Goal: Task Accomplishment & Management: Complete application form

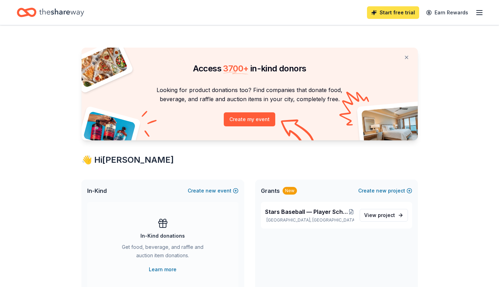
click at [395, 15] on link "Start free trial" at bounding box center [393, 12] width 52 height 13
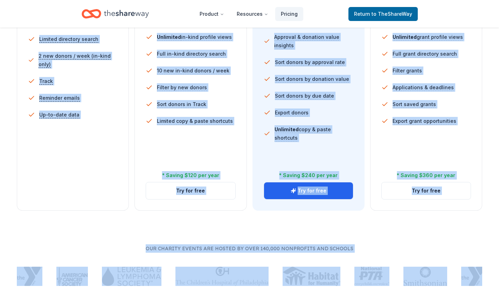
scroll to position [228, 0]
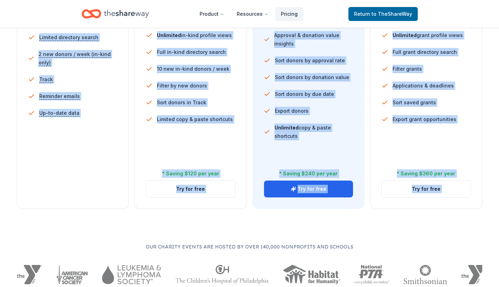
drag, startPoint x: 130, startPoint y: 77, endPoint x: 495, endPoint y: 225, distance: 393.6
click at [495, 225] on div "Choose the perfect plan for you Monthly Annual Free Current Come see what we're…" at bounding box center [249, 83] width 499 height 488
copy div "Choose the perfect plan for you Monthly Annual Free Current Come see what we're…"
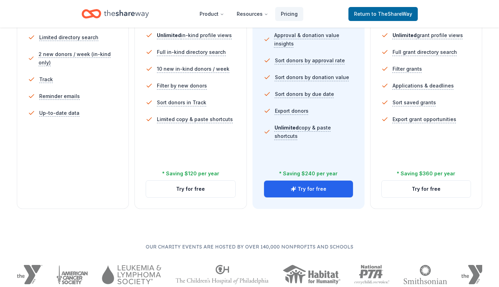
click at [218, 153] on div "Everything in Free, and: Unlimited in-kind profile views Full in-kind directory…" at bounding box center [191, 93] width 90 height 168
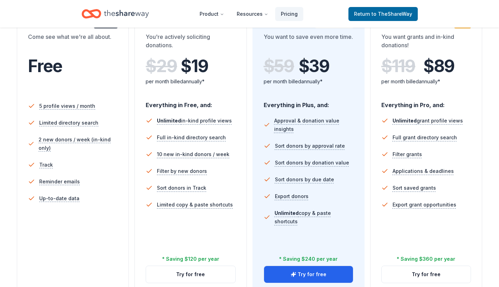
scroll to position [143, 0]
click at [283, 279] on button "Try for free" at bounding box center [308, 275] width 89 height 17
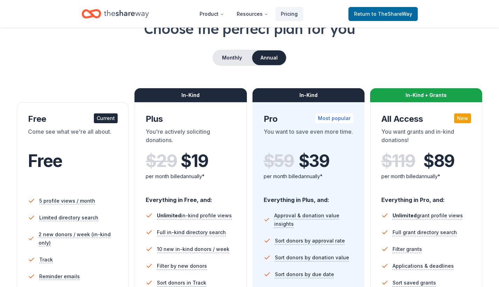
scroll to position [49, 0]
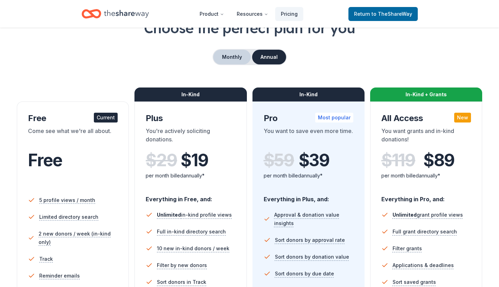
click at [233, 64] on button "Monthly" at bounding box center [231, 57] width 37 height 15
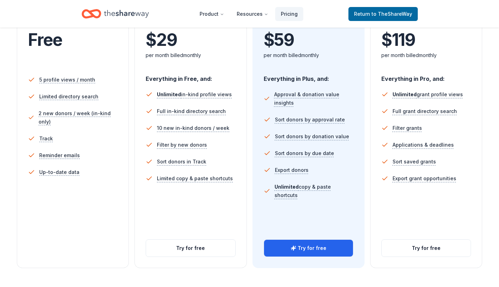
scroll to position [170, 0]
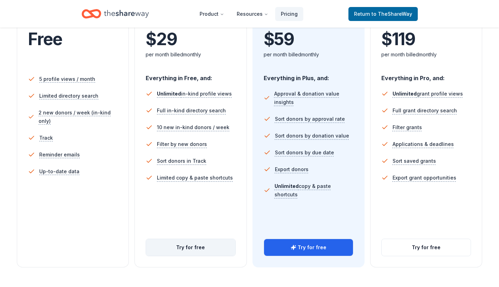
click at [191, 249] on button "Try for free" at bounding box center [190, 247] width 89 height 17
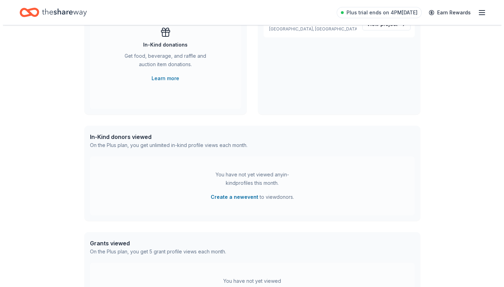
scroll to position [85, 0]
click at [229, 195] on button "Create a new event" at bounding box center [232, 197] width 48 height 8
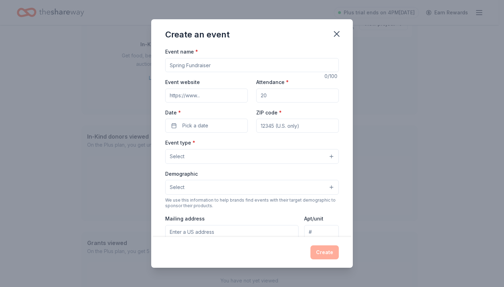
click at [223, 67] on input "Event name *" at bounding box center [252, 65] width 174 height 14
type input "1st Pitch Luncheon"
click at [195, 97] on input "Event website" at bounding box center [206, 96] width 83 height 14
click at [274, 90] on input "Attendance *" at bounding box center [297, 96] width 83 height 14
drag, startPoint x: 274, startPoint y: 95, endPoint x: 252, endPoint y: 95, distance: 21.7
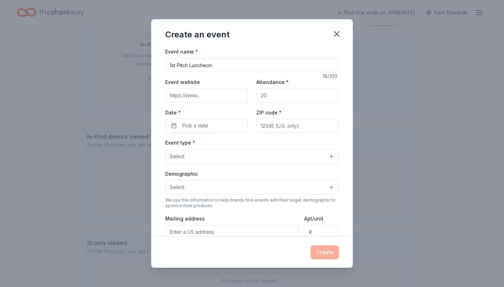
click at [252, 95] on div "Event website Attendance * Date * Pick a date ZIP code *" at bounding box center [252, 105] width 174 height 55
click at [221, 154] on button "Select" at bounding box center [252, 156] width 174 height 15
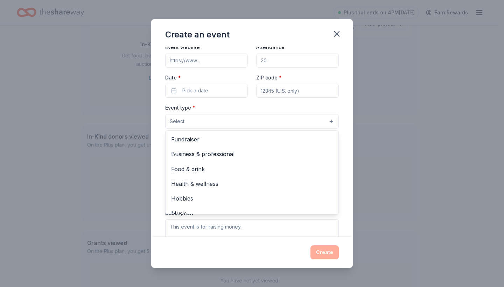
scroll to position [34, 0]
click at [215, 96] on div "Event name * 1st Pitch Luncheon 18 /100 Event website Attendance * Date * Pick …" at bounding box center [252, 175] width 174 height 324
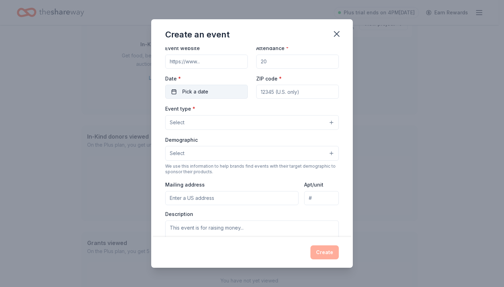
click at [218, 94] on button "Pick a date" at bounding box center [206, 92] width 83 height 14
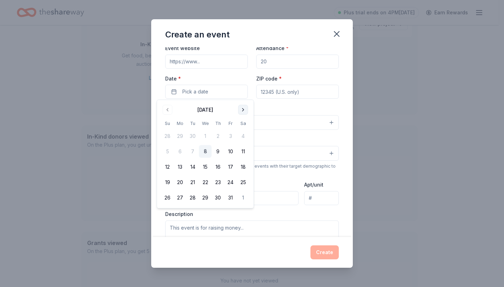
click at [243, 111] on button "Go to next month" at bounding box center [244, 110] width 10 height 10
click at [168, 198] on button "25" at bounding box center [167, 198] width 13 height 13
click at [284, 92] on input "ZIP code *" at bounding box center [297, 92] width 83 height 14
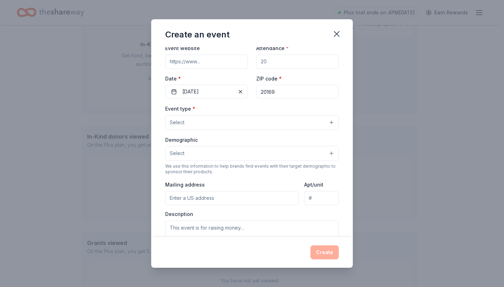
type input "20169"
drag, startPoint x: 280, startPoint y: 62, endPoint x: 236, endPoint y: 60, distance: 43.8
click at [236, 60] on div "Event website Attendance * Date * 01/25/2026 ZIP code * 20169" at bounding box center [252, 71] width 174 height 55
type input "200"
click at [209, 156] on button "Select" at bounding box center [252, 153] width 174 height 15
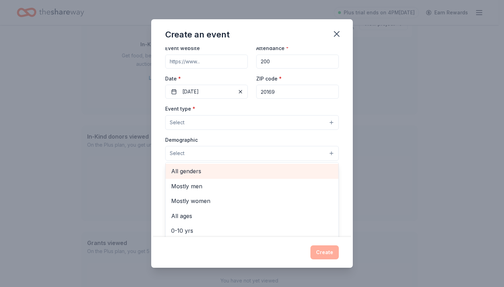
click at [208, 174] on span "All genders" at bounding box center [252, 171] width 162 height 9
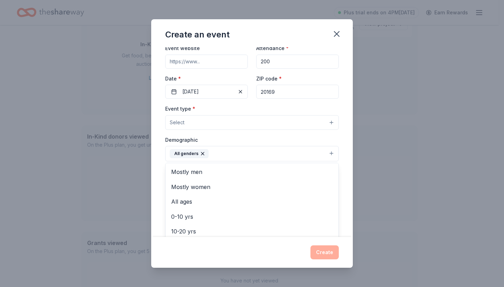
click at [160, 162] on div "Event name * 1st Pitch Luncheon 18 /100 Event website Attendance * 200 Date * 0…" at bounding box center [252, 141] width 202 height 189
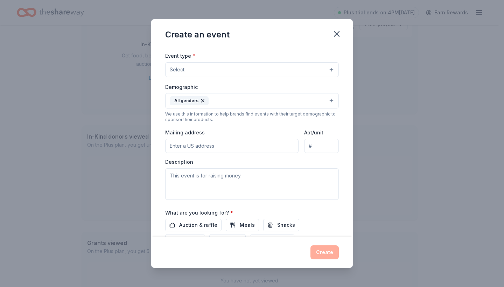
scroll to position [87, 0]
click at [208, 146] on input "Mailing address" at bounding box center [231, 146] width 133 height 14
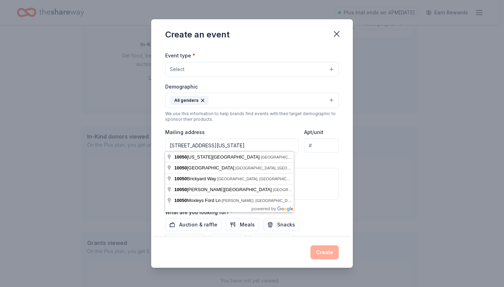
type input "10050 Pennsylvania Avenue, Manassas, VA, 20110"
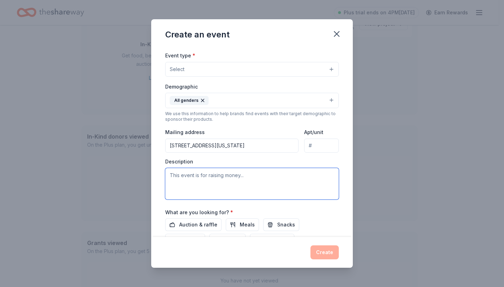
click at [241, 175] on textarea at bounding box center [252, 184] width 174 height 32
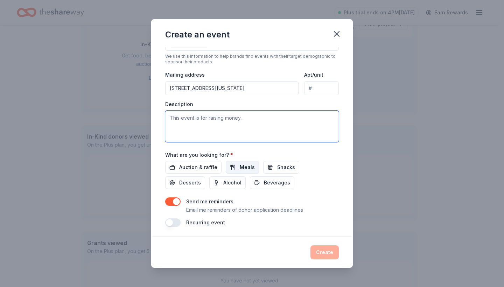
scroll to position [144, 0]
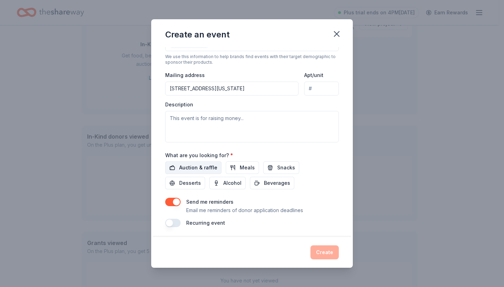
click at [206, 166] on span "Auction & raffle" at bounding box center [198, 168] width 38 height 8
click at [231, 167] on button "Meals" at bounding box center [242, 167] width 33 height 13
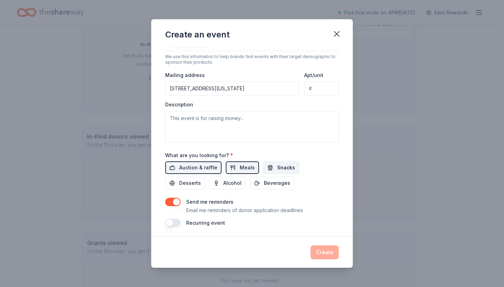
click at [266, 167] on button "Snacks" at bounding box center [281, 167] width 36 height 13
click at [265, 177] on button "Beverages" at bounding box center [272, 183] width 44 height 13
click at [231, 180] on span "Alcohol" at bounding box center [232, 183] width 18 height 8
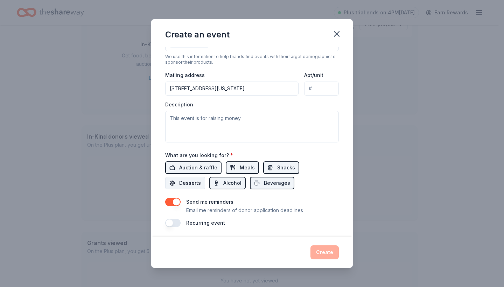
click at [196, 180] on span "Desserts" at bounding box center [190, 183] width 22 height 8
click at [232, 181] on span "Alcohol" at bounding box center [232, 183] width 18 height 8
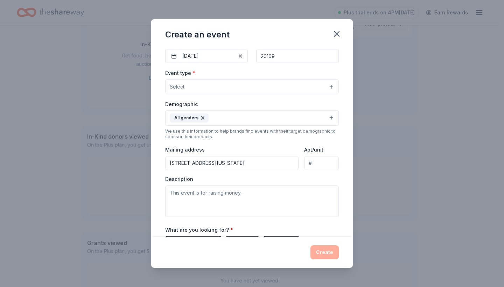
scroll to position [68, 0]
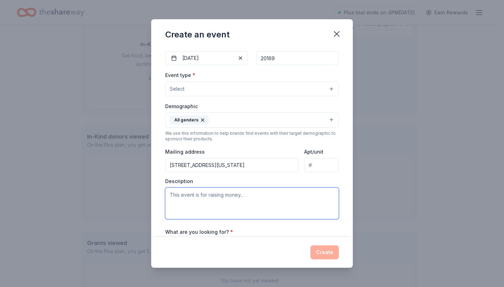
click at [196, 213] on textarea at bounding box center [252, 204] width 174 height 32
paste textarea "Stars Baseball & Softball – 1st Pitch Luncheon Winter 2026 Support youth athlet…"
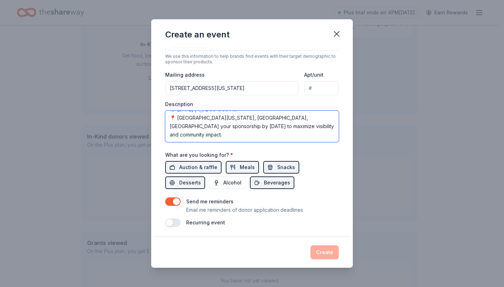
scroll to position [144, 0]
type textarea "Stars Baseball & Softball – 1st Pitch Luncheon Winter 2026 Support youth athlet…"
click at [222, 212] on p "Email me reminders of donor application deadlines" at bounding box center [244, 210] width 117 height 8
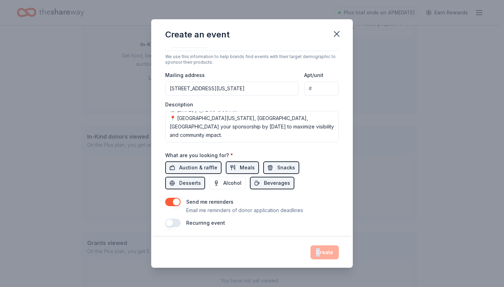
click at [320, 249] on div "Create" at bounding box center [252, 253] width 174 height 14
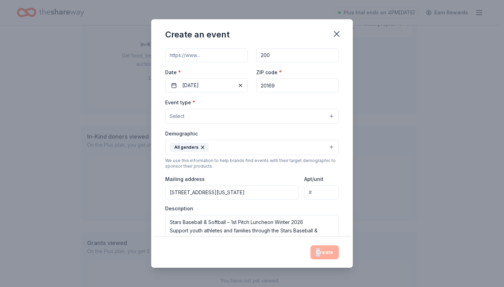
scroll to position [37, 0]
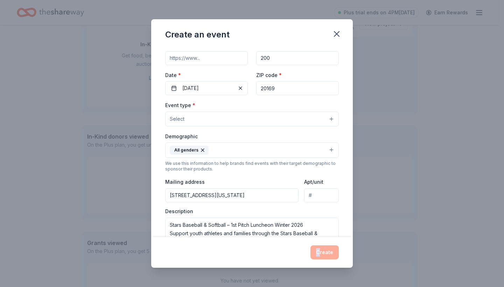
click at [267, 114] on button "Select" at bounding box center [252, 119] width 174 height 15
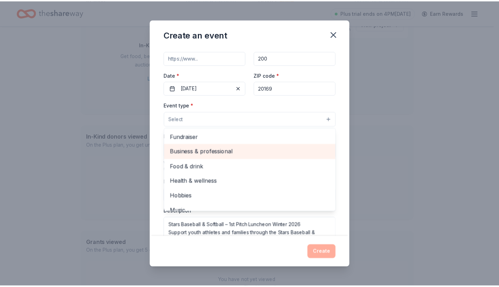
scroll to position [0, 0]
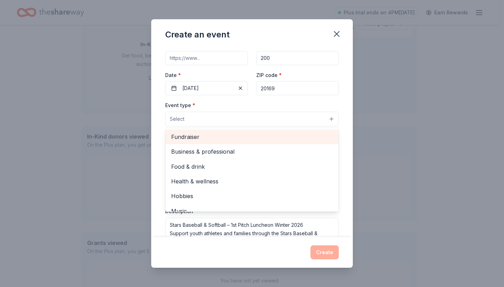
click at [231, 138] on span "Fundraiser" at bounding box center [252, 136] width 162 height 9
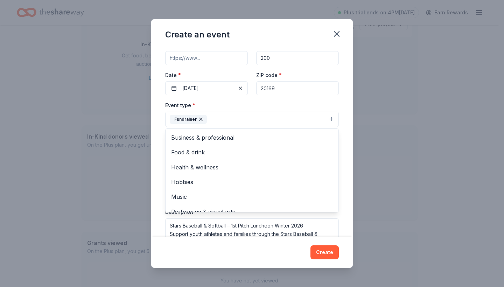
click at [323, 255] on div "Create an event Event name * 1st Pitch Luncheon 18 /100 Event website Attendanc…" at bounding box center [252, 143] width 202 height 248
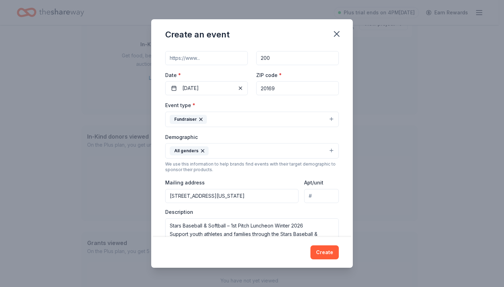
click at [198, 118] on icon "button" at bounding box center [201, 120] width 6 height 6
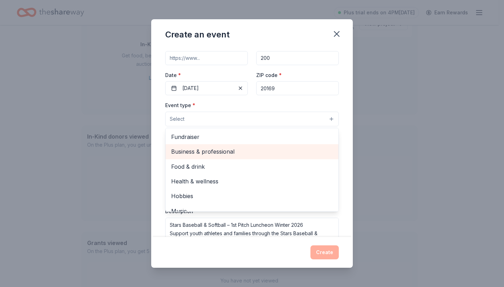
click at [209, 152] on span "Business & professional" at bounding box center [252, 151] width 162 height 9
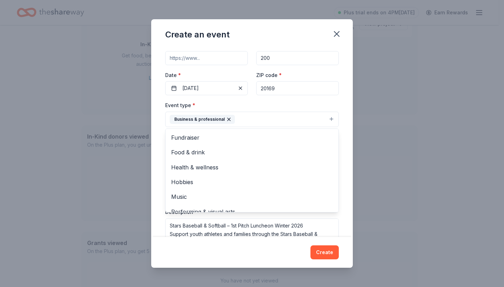
click at [324, 250] on div "Create an event Event name * 1st Pitch Luncheon 18 /100 Event website Attendanc…" at bounding box center [252, 143] width 202 height 248
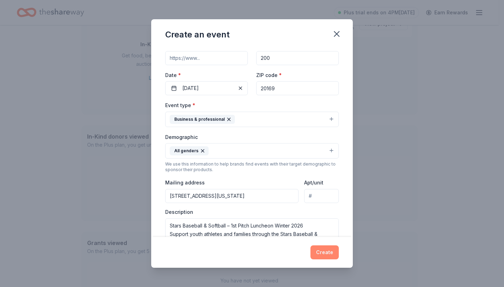
click at [324, 256] on button "Create" at bounding box center [325, 253] width 28 height 14
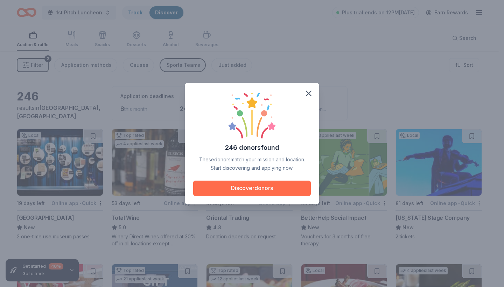
click at [272, 191] on button "Discover donors" at bounding box center [252, 188] width 118 height 15
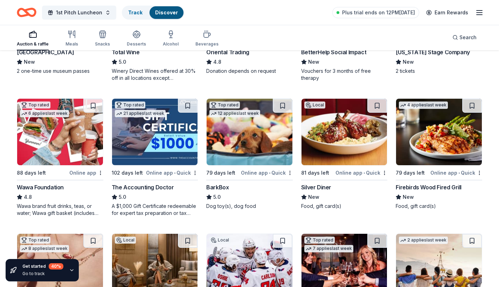
scroll to position [166, 0]
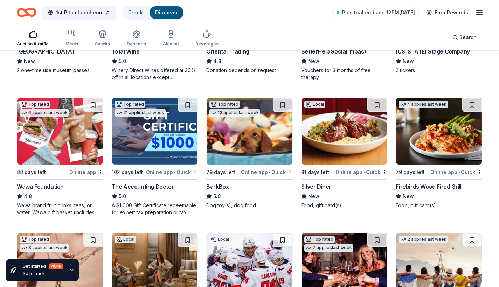
click at [423, 142] on img at bounding box center [439, 131] width 86 height 67
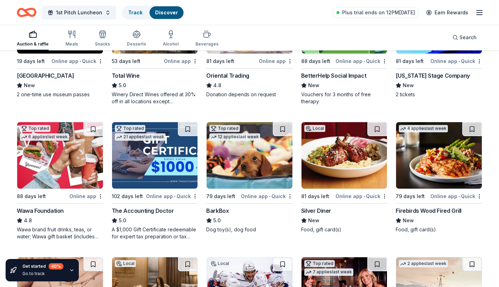
scroll to position [159, 0]
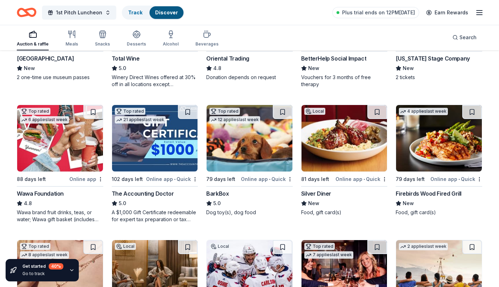
click at [77, 143] on img at bounding box center [60, 138] width 86 height 67
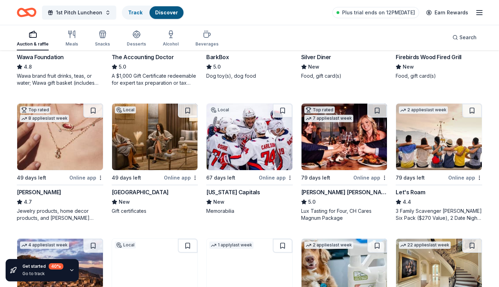
scroll to position [294, 0]
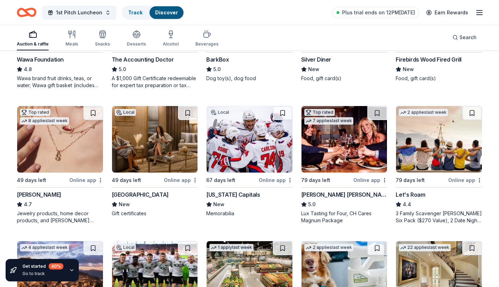
click at [71, 161] on img at bounding box center [60, 139] width 86 height 67
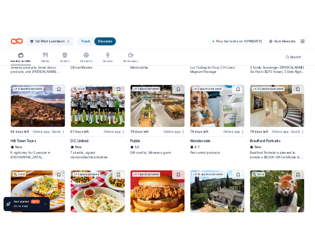
scroll to position [457, 0]
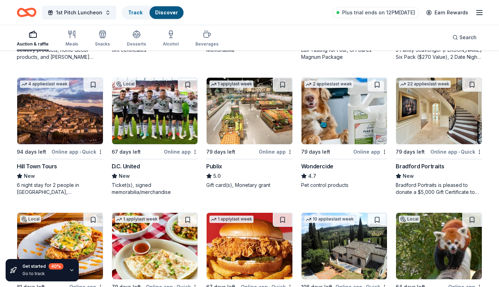
click at [233, 130] on img at bounding box center [250, 111] width 86 height 67
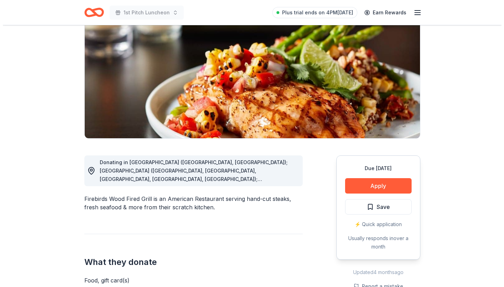
scroll to position [89, 0]
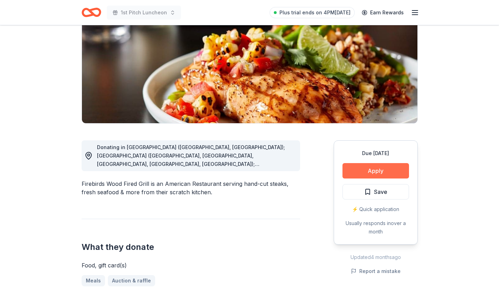
click at [365, 171] on button "Apply" at bounding box center [376, 170] width 67 height 15
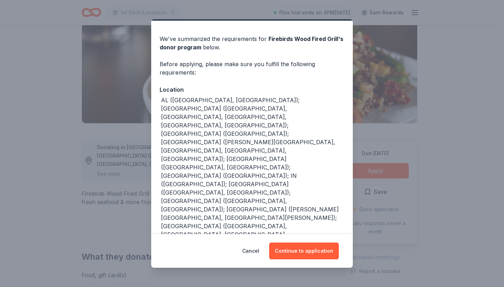
scroll to position [18, 0]
click at [301, 253] on button "Continue to application" at bounding box center [304, 251] width 70 height 17
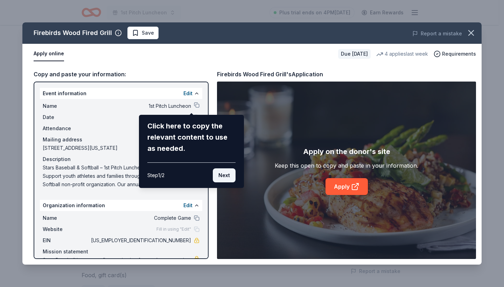
click at [222, 171] on button "Next" at bounding box center [224, 175] width 23 height 14
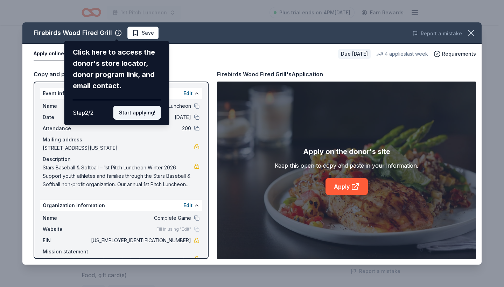
click at [144, 106] on button "Start applying!" at bounding box center [137, 113] width 48 height 14
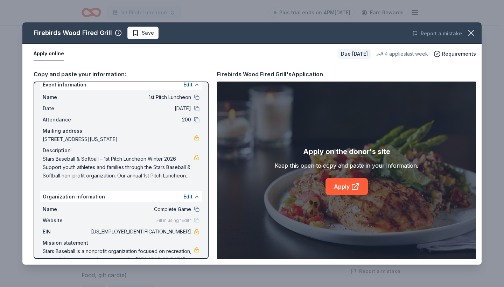
scroll to position [7, 0]
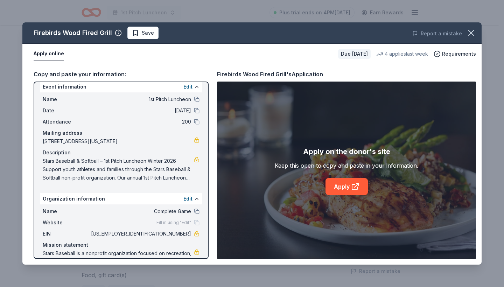
click at [171, 178] on span at bounding box center [118, 169] width 151 height 25
click at [194, 161] on link at bounding box center [197, 160] width 6 height 6
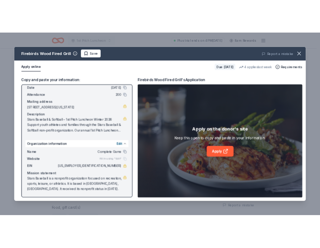
scroll to position [31, 0]
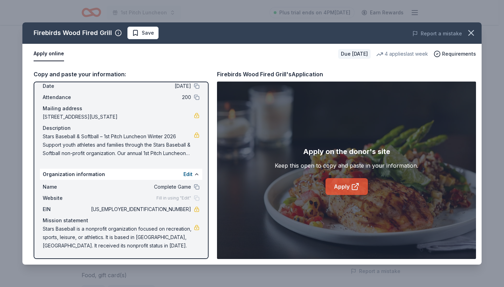
click at [345, 187] on link "Apply" at bounding box center [347, 186] width 42 height 17
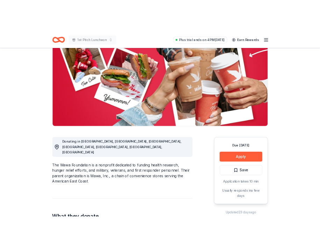
scroll to position [68, 0]
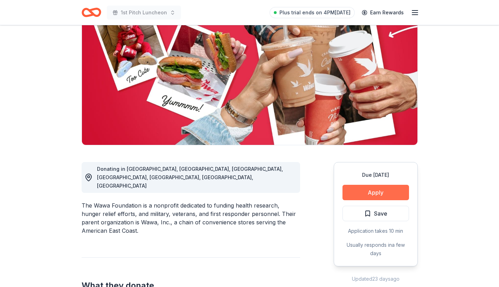
click at [374, 193] on button "Apply" at bounding box center [376, 192] width 67 height 15
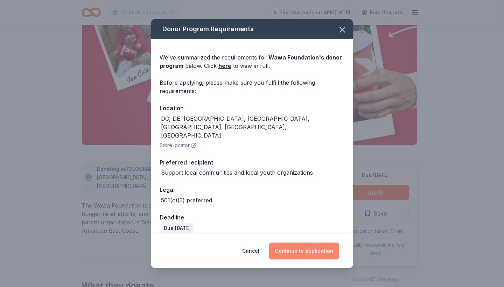
click at [311, 249] on button "Continue to application" at bounding box center [304, 251] width 70 height 17
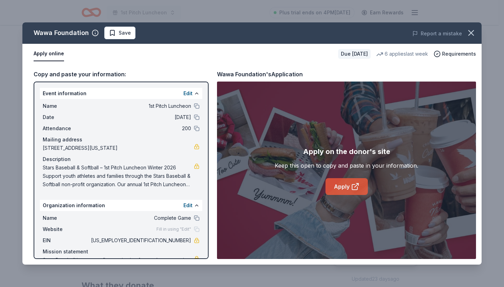
click at [340, 184] on link "Apply" at bounding box center [347, 186] width 42 height 17
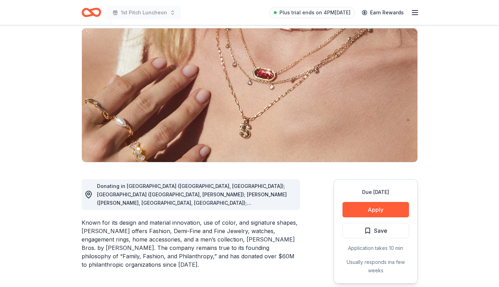
scroll to position [51, 0]
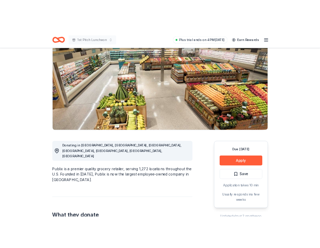
scroll to position [65, 0]
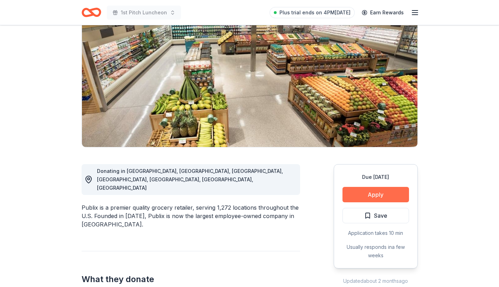
click at [364, 195] on button "Apply" at bounding box center [376, 194] width 67 height 15
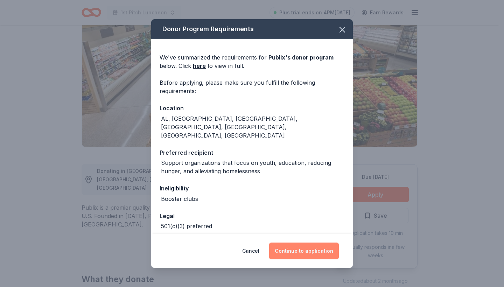
click at [300, 245] on button "Continue to application" at bounding box center [304, 251] width 70 height 17
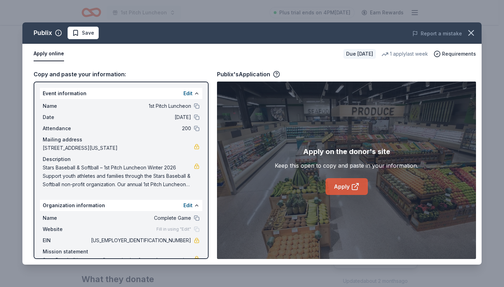
click at [351, 184] on icon at bounding box center [355, 186] width 8 height 8
